Goal: Task Accomplishment & Management: Complete application form

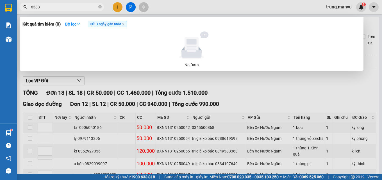
scroll to position [222, 0]
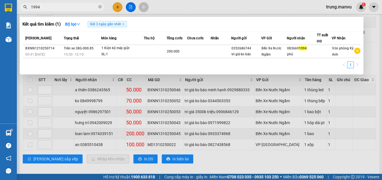
type input "1994"
click at [206, 150] on div at bounding box center [191, 90] width 382 height 180
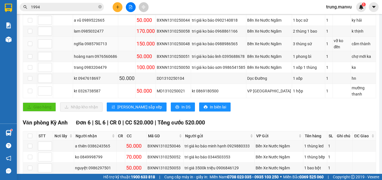
scroll to position [109, 0]
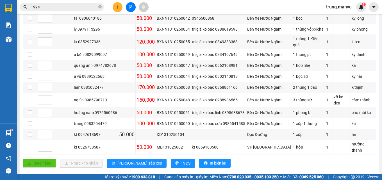
click at [58, 5] on input "1994" at bounding box center [64, 7] width 66 height 6
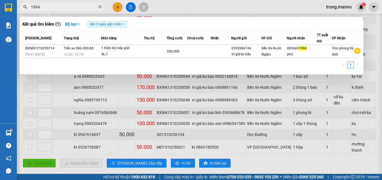
click at [58, 5] on input "1994" at bounding box center [64, 7] width 66 height 6
click at [119, 8] on div at bounding box center [191, 90] width 382 height 180
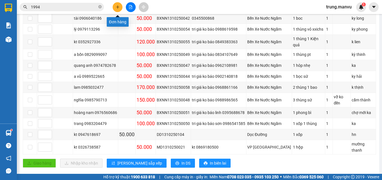
click at [116, 5] on icon "plus" at bounding box center [118, 7] width 4 height 4
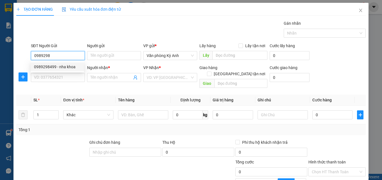
click at [50, 67] on div "0989298499 - nha khoa" at bounding box center [57, 67] width 47 height 6
type input "0989298499"
type input "nha khoa"
type input "0989298499"
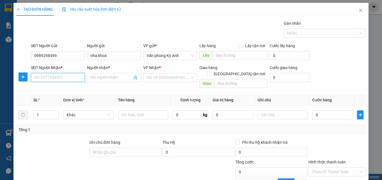
click at [54, 76] on input "SĐT Người Nhận *" at bounding box center [58, 77] width 54 height 9
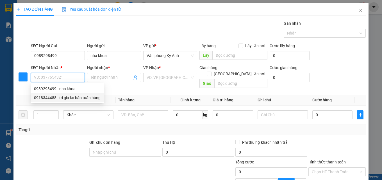
click at [62, 96] on div "0918344488 - tri giá ko báo tuấn hùng" at bounding box center [67, 98] width 67 height 6
type input "0918344488"
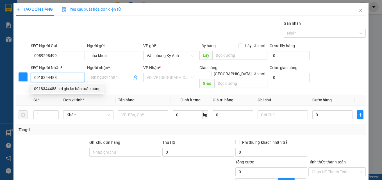
type input "tri giá ko báo tuấn hùng"
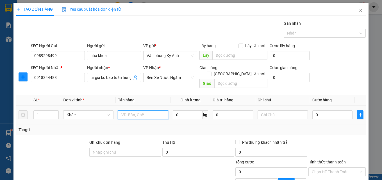
click at [138, 110] on input "text" at bounding box center [143, 114] width 50 height 9
type input "1 hop"
click at [332, 110] on input "0" at bounding box center [333, 114] width 40 height 9
type input "5"
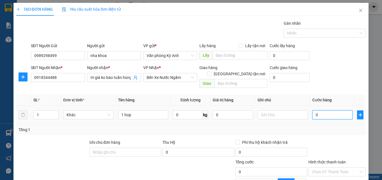
type input "5"
type input "50"
type input "500"
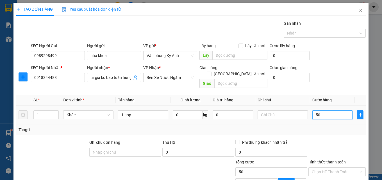
type input "500"
type input "5.000"
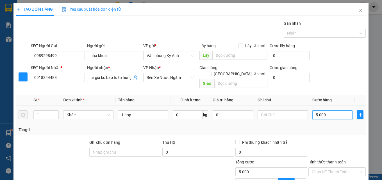
type input "50.000"
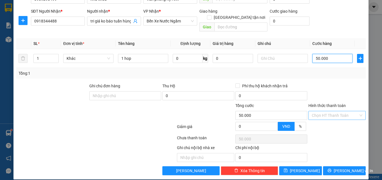
type input "50.000"
click at [336, 112] on input "Hình thức thanh toán" at bounding box center [335, 115] width 47 height 8
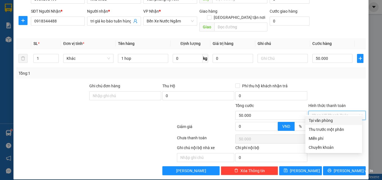
click at [331, 122] on div "Tại văn phòng" at bounding box center [334, 121] width 50 height 6
type input "0"
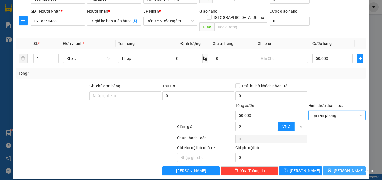
click at [336, 166] on button "[PERSON_NAME] và In" at bounding box center [344, 170] width 43 height 9
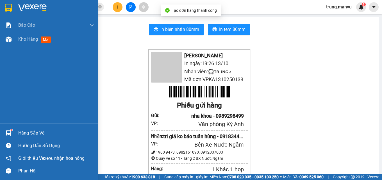
click at [5, 4] on img at bounding box center [8, 8] width 7 height 8
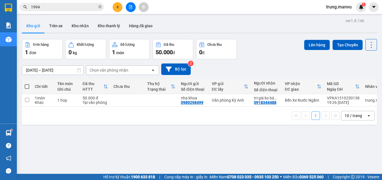
click at [54, 10] on span "1994" at bounding box center [62, 7] width 84 height 8
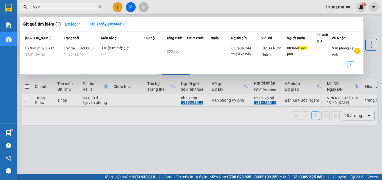
click at [54, 8] on input "1994" at bounding box center [64, 7] width 66 height 6
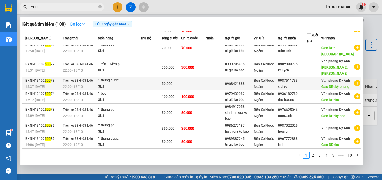
scroll to position [115, 0]
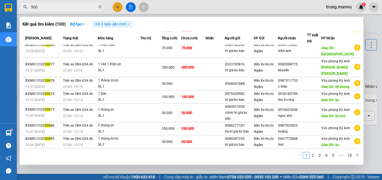
type input "500"
click at [369, 61] on div at bounding box center [191, 90] width 382 height 180
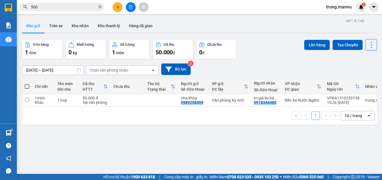
click at [58, 5] on input "500" at bounding box center [64, 7] width 66 height 6
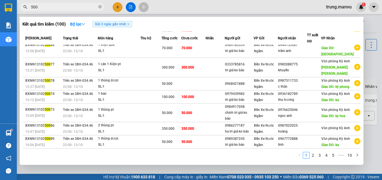
click at [58, 5] on input "500" at bounding box center [64, 7] width 66 height 6
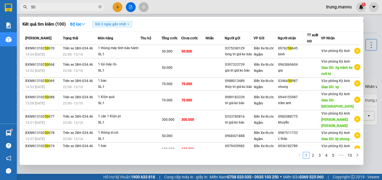
type input "500"
click at [367, 75] on div at bounding box center [191, 90] width 382 height 180
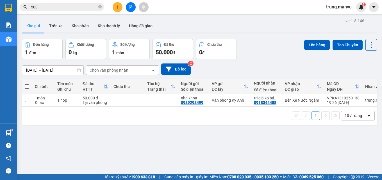
click at [132, 4] on button at bounding box center [131, 7] width 10 height 10
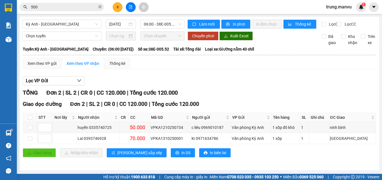
click at [77, 6] on input "500" at bounding box center [64, 7] width 66 height 6
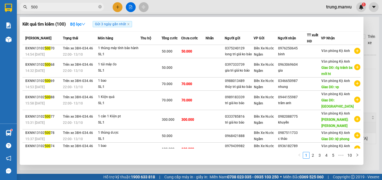
click at [77, 6] on input "500" at bounding box center [64, 7] width 66 height 6
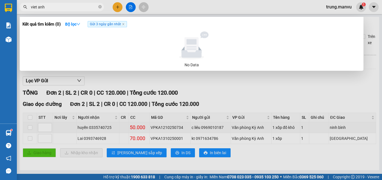
type input "viet anh"
click at [190, 86] on div at bounding box center [191, 90] width 382 height 180
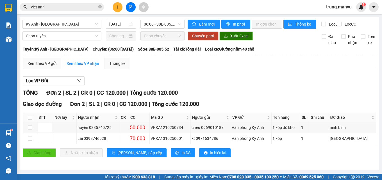
click at [86, 17] on div "Kỳ Anh - [GEOGRAPHIC_DATA] [DATE] 06:00 - 38E-005.52 Làm mới In phơi In đơn chọ…" at bounding box center [200, 93] width 360 height 153
click at [55, 22] on span "Kỳ Anh - [GEOGRAPHIC_DATA]" at bounding box center [62, 24] width 72 height 8
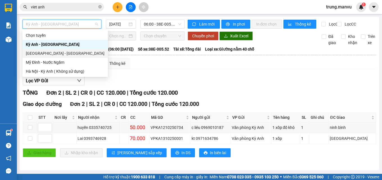
click at [37, 53] on div "[GEOGRAPHIC_DATA] - [GEOGRAPHIC_DATA]" at bounding box center [65, 53] width 79 height 6
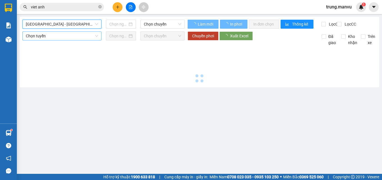
type input "[DATE]"
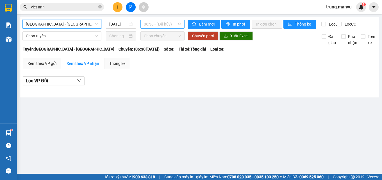
drag, startPoint x: 154, startPoint y: 22, endPoint x: 160, endPoint y: 32, distance: 11.3
click at [154, 22] on span "06:30 - (Đã hủy)" at bounding box center [162, 24] width 37 height 8
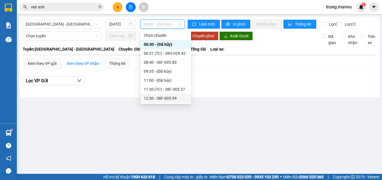
click at [164, 100] on div "12:30 - 38F-005.99" at bounding box center [166, 98] width 44 height 6
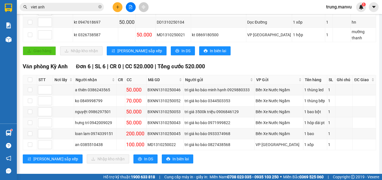
scroll to position [109, 0]
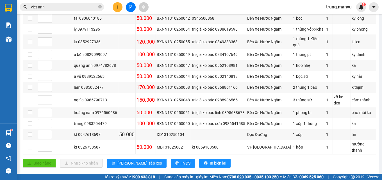
click at [47, 4] on input "viet anh" at bounding box center [64, 7] width 66 height 6
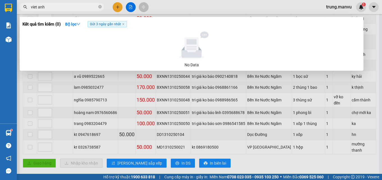
click at [47, 4] on input "viet anh" at bounding box center [64, 7] width 66 height 6
click at [49, 7] on input "viet anh" at bounding box center [64, 7] width 66 height 6
click at [49, 8] on input "viet anh" at bounding box center [64, 7] width 66 height 6
type input "8"
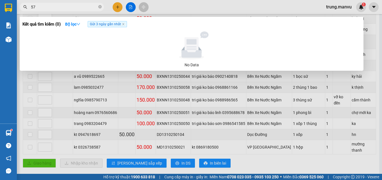
type input "578"
click at [99, 6] on icon "close-circle" at bounding box center [99, 6] width 3 height 3
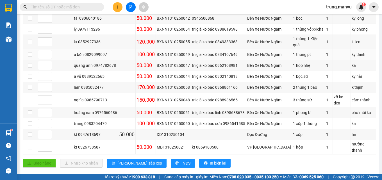
scroll to position [53, 0]
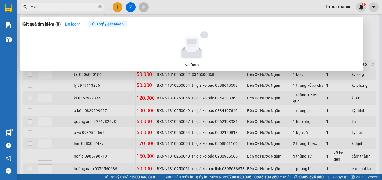
type input "578"
click at [366, 41] on div at bounding box center [191, 90] width 382 height 180
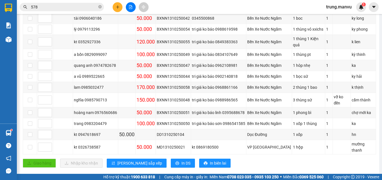
scroll to position [25, 0]
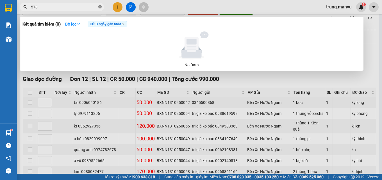
click at [99, 5] on icon "close-circle" at bounding box center [99, 6] width 3 height 3
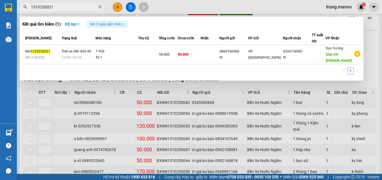
click at [253, 82] on div at bounding box center [191, 90] width 382 height 180
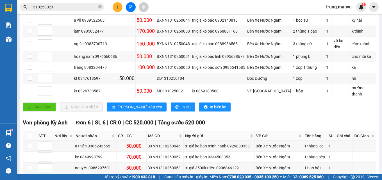
scroll to position [137, 0]
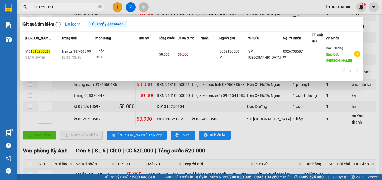
click at [69, 8] on input "1310250021" at bounding box center [64, 7] width 66 height 6
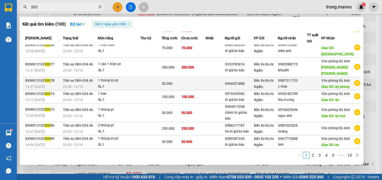
scroll to position [115, 0]
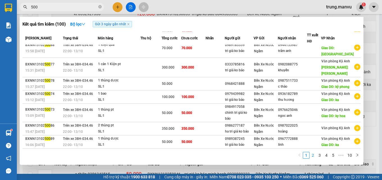
type input "500"
click at [313, 154] on link "2" at bounding box center [313, 155] width 6 height 6
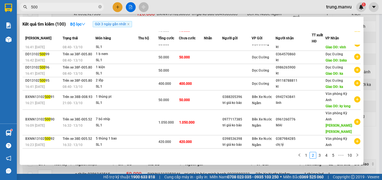
scroll to position [59, 0]
click at [321, 153] on link "3" at bounding box center [320, 155] width 6 height 6
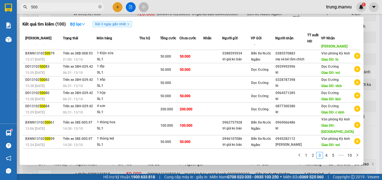
scroll to position [0, 0]
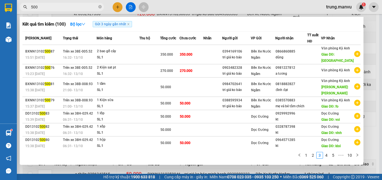
drag, startPoint x: 376, startPoint y: 28, endPoint x: 371, endPoint y: 28, distance: 4.2
click at [375, 28] on div at bounding box center [191, 90] width 382 height 180
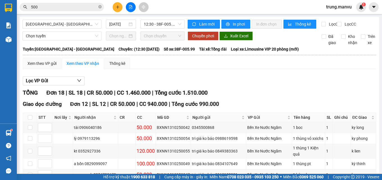
click at [47, 7] on input "500" at bounding box center [64, 7] width 66 height 6
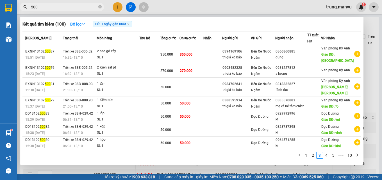
click at [47, 7] on input "500" at bounding box center [64, 7] width 66 height 6
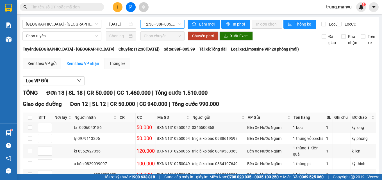
click at [147, 25] on span "12:30 - 38F-005.99" at bounding box center [162, 24] width 37 height 8
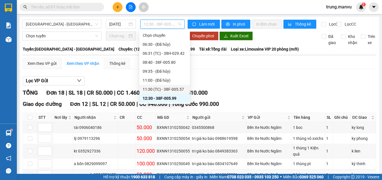
click at [173, 90] on div "11:30 (TC) - 38F-005.57" at bounding box center [165, 89] width 44 height 6
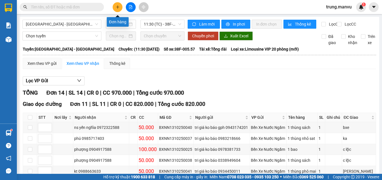
click at [117, 7] on icon "plus" at bounding box center [118, 7] width 4 height 4
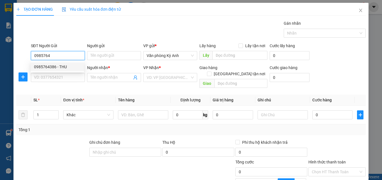
click at [63, 67] on div "0985764386 - THU" at bounding box center [57, 67] width 47 height 6
type input "0985764386"
type input "THU"
type input "0985764386"
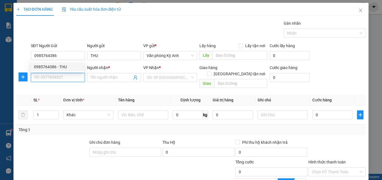
click at [61, 76] on input "SĐT Người Nhận *" at bounding box center [58, 77] width 54 height 9
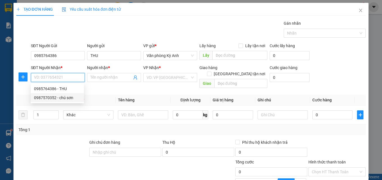
click at [62, 96] on div "0987570352 - chú sơn" at bounding box center [57, 98] width 47 height 6
type input "0987570352"
type input "chú sơn"
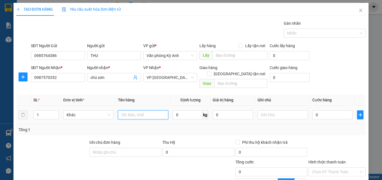
click at [152, 110] on input "text" at bounding box center [143, 114] width 50 height 9
type input "1 hs"
click at [333, 114] on div "0" at bounding box center [333, 114] width 40 height 11
click at [334, 110] on input "0" at bounding box center [333, 114] width 40 height 9
type input "5"
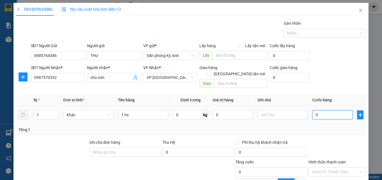
type input "5"
type input "50"
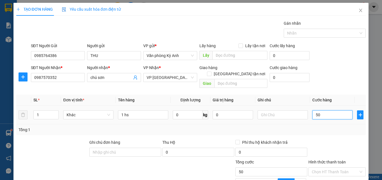
type input "500"
type input "5.000"
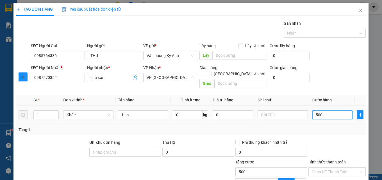
type input "5.000"
type input "50.000"
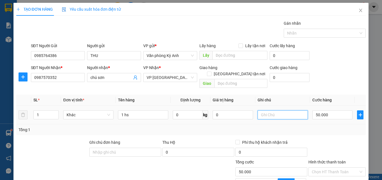
click at [295, 110] on input "text" at bounding box center [283, 114] width 50 height 9
click at [273, 111] on input "text" at bounding box center [283, 114] width 50 height 9
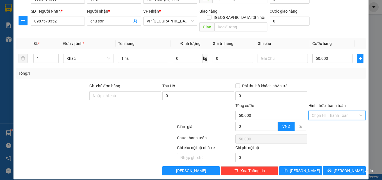
click at [332, 111] on input "Hình thức thanh toán" at bounding box center [335, 115] width 47 height 8
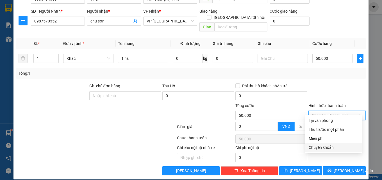
click at [326, 146] on div "Chuyển khoản" at bounding box center [334, 147] width 50 height 6
type input "0"
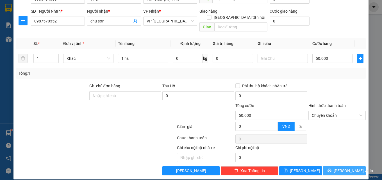
click at [339, 168] on span "[PERSON_NAME] và In" at bounding box center [353, 171] width 39 height 6
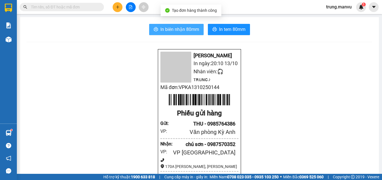
click at [179, 30] on span "In biên nhận 80mm" at bounding box center [180, 29] width 39 height 7
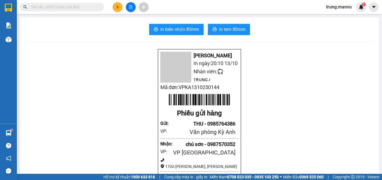
click at [49, 7] on input "text" at bounding box center [64, 7] width 66 height 6
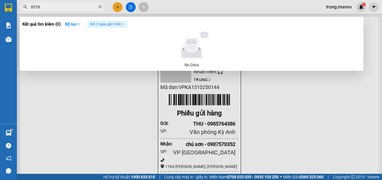
click at [124, 23] on span "Gửi 3 ngày gần nhất" at bounding box center [107, 24] width 39 height 6
click at [99, 83] on div at bounding box center [191, 90] width 382 height 180
click at [82, 6] on input "8578" at bounding box center [64, 7] width 66 height 6
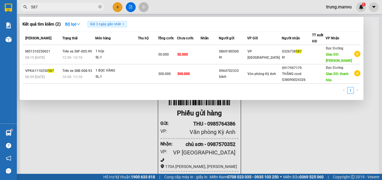
type input "587"
click at [114, 5] on div at bounding box center [191, 90] width 382 height 180
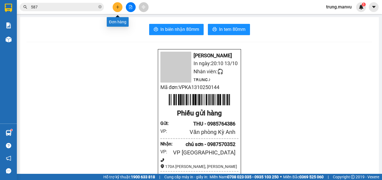
click at [115, 8] on button at bounding box center [118, 7] width 10 height 10
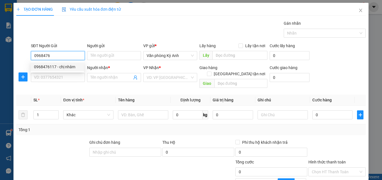
click at [64, 64] on div "0968476117 - chị nhâm" at bounding box center [57, 67] width 47 height 6
type input "0968476117"
type input "chị nhâm"
type input "0968476117"
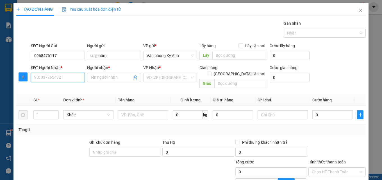
click at [65, 78] on input "SĐT Người Nhận *" at bounding box center [58, 77] width 54 height 9
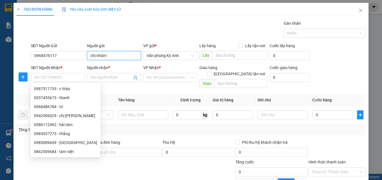
click at [94, 54] on input "chị nhâm" at bounding box center [114, 55] width 54 height 9
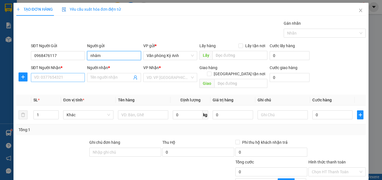
type input "nhâm"
click at [69, 80] on input "SĐT Người Nhận *" at bounding box center [58, 77] width 54 height 9
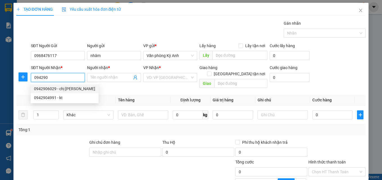
click at [68, 89] on div "0942906029 - chị [PERSON_NAME]" at bounding box center [64, 89] width 61 height 6
type input "0942906029"
type input "chị [PERSON_NAME]"
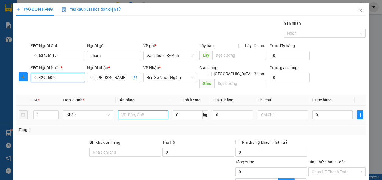
type input "0942906029"
click at [139, 110] on input "text" at bounding box center [143, 114] width 50 height 9
type input "1 xop"
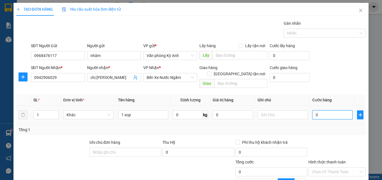
click at [325, 110] on input "0" at bounding box center [333, 114] width 40 height 9
type input "5"
type input "50"
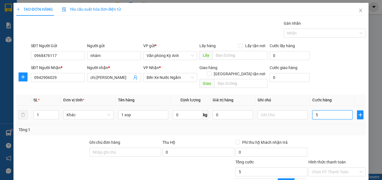
type input "50"
type input "500"
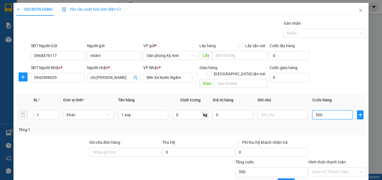
type input "5.000"
type input "50.000"
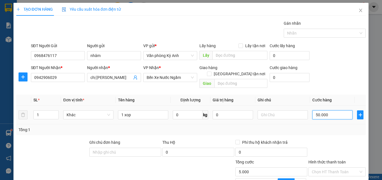
type input "50.000"
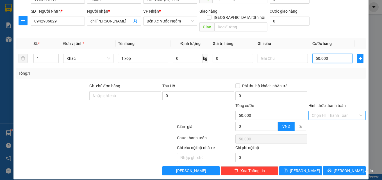
type input "50.000"
click at [325, 111] on input "Hình thức thanh toán" at bounding box center [335, 115] width 47 height 8
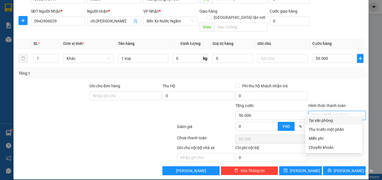
click at [320, 117] on div "Tại văn phòng" at bounding box center [334, 120] width 57 height 9
type input "0"
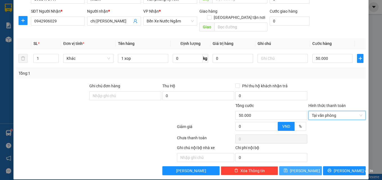
click at [304, 166] on button "[PERSON_NAME]" at bounding box center [300, 170] width 43 height 9
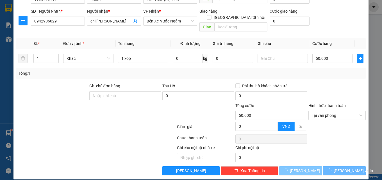
type input "0"
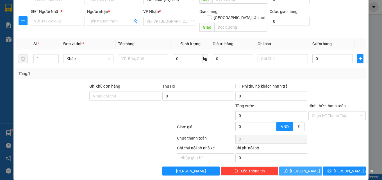
scroll to position [0, 0]
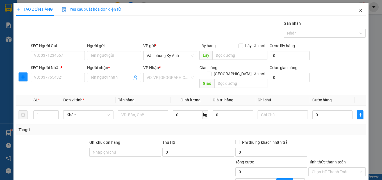
click at [359, 10] on icon "close" at bounding box center [361, 10] width 4 height 4
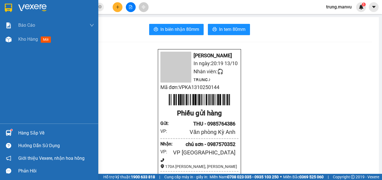
click at [1, 8] on div at bounding box center [49, 9] width 98 height 18
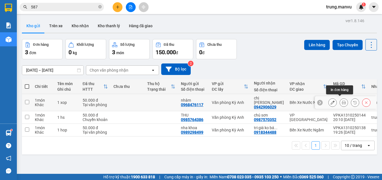
click at [342, 102] on icon at bounding box center [344, 103] width 4 height 4
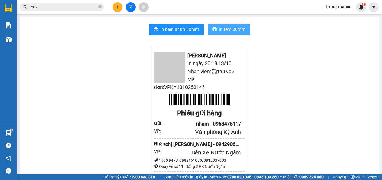
click at [216, 27] on button "In tem 80mm" at bounding box center [229, 29] width 42 height 11
click at [226, 35] on button "In tem 80mm" at bounding box center [229, 29] width 42 height 11
